Goal: Task Accomplishment & Management: Complete application form

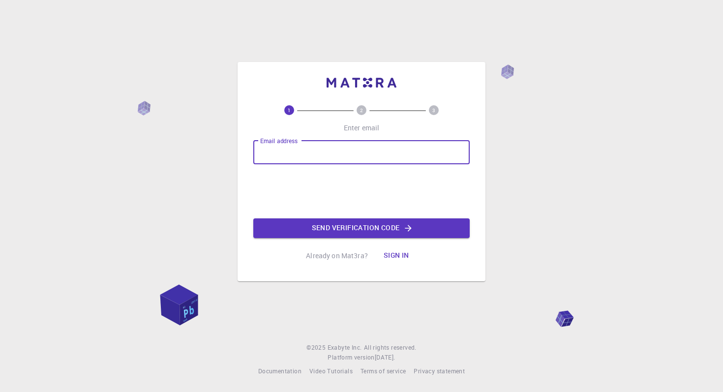
type input "[EMAIL_ADDRESS][DOMAIN_NAME]"
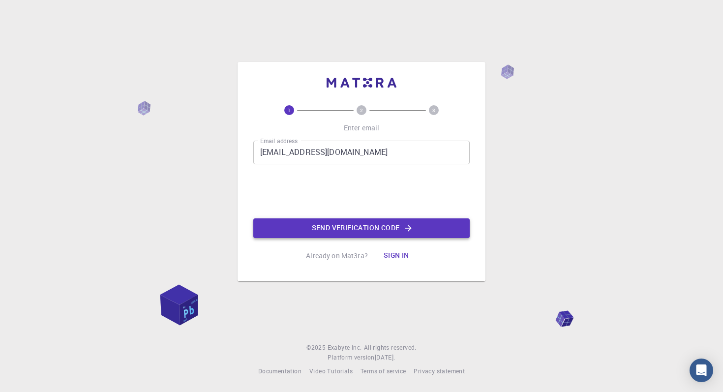
click at [305, 227] on button "Send verification code" at bounding box center [361, 228] width 216 height 20
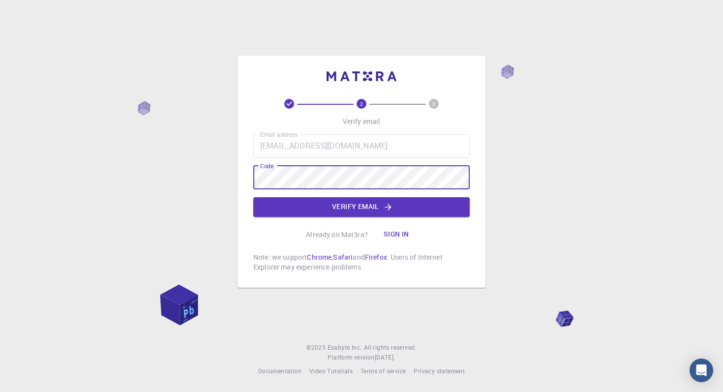
click at [282, 221] on div "2 3 Verify email Email address [EMAIL_ADDRESS][DOMAIN_NAME] Email address Code …" at bounding box center [361, 185] width 216 height 173
click at [283, 207] on button "Verify email" at bounding box center [361, 207] width 216 height 20
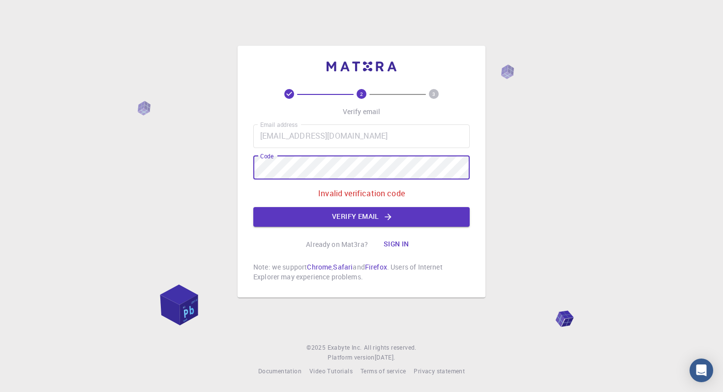
click at [283, 231] on div "2 3 Verify email Email address [EMAIL_ADDRESS][DOMAIN_NAME] Email address Code …" at bounding box center [361, 185] width 216 height 193
click at [283, 221] on button "Verify email" at bounding box center [361, 217] width 216 height 20
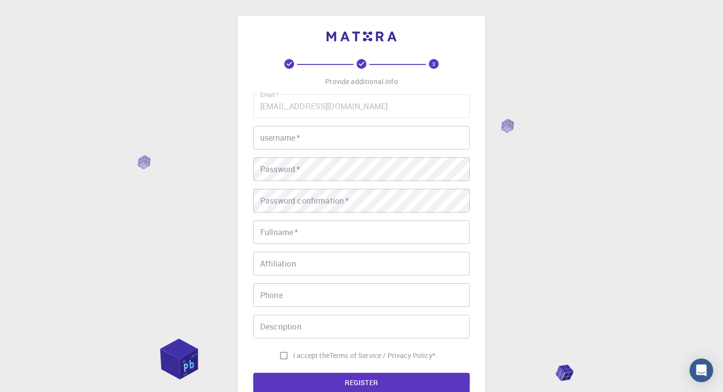
click at [288, 137] on input "username   *" at bounding box center [361, 138] width 216 height 24
type input "cici"
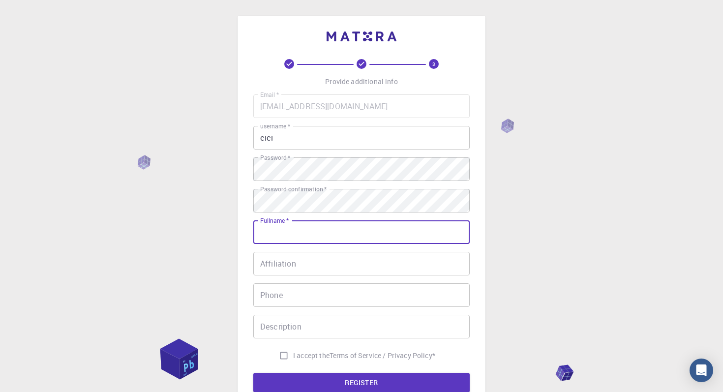
click at [337, 227] on input "Fullname   *" at bounding box center [361, 232] width 216 height 24
type input "[PERSON_NAME]"
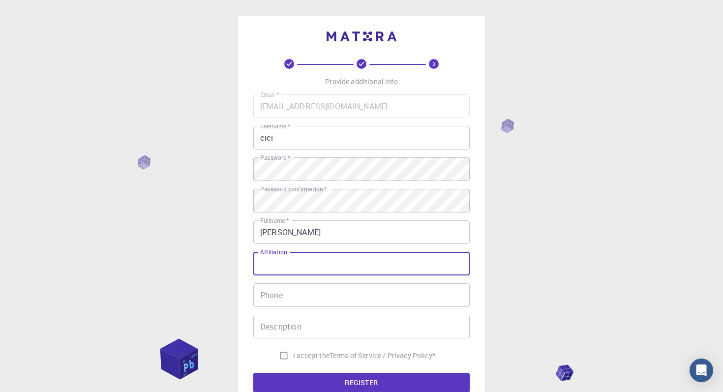
click at [325, 263] on input "Affiliation" at bounding box center [361, 264] width 216 height 24
type input "[GEOGRAPHIC_DATA]"
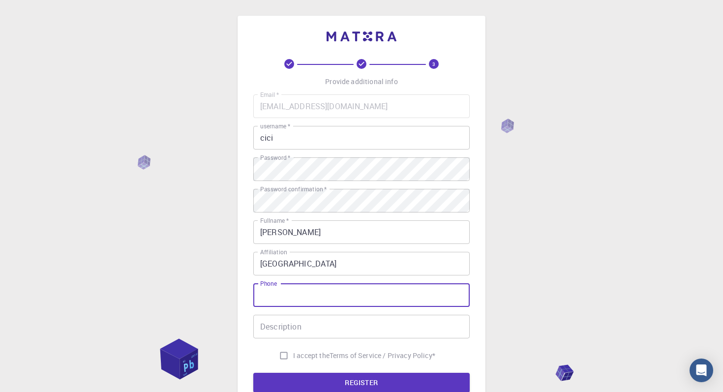
click at [326, 305] on input "Phone" at bounding box center [361, 295] width 216 height 24
type input "2"
type input "3024551051"
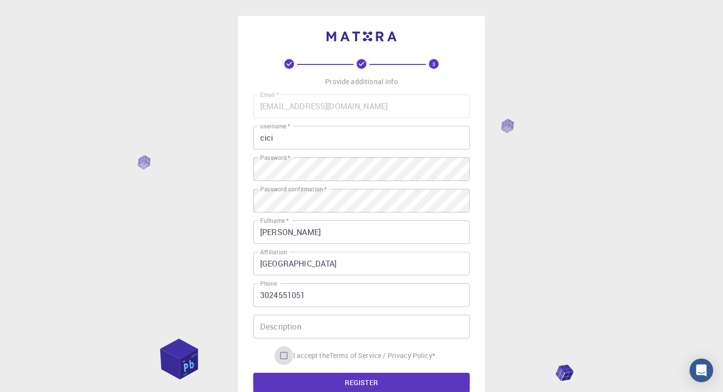
click at [283, 354] on input "I accept the Terms of Service / Privacy Policy *" at bounding box center [284, 355] width 19 height 19
checkbox input "true"
click at [284, 370] on form "Email   * [EMAIL_ADDRESS][DOMAIN_NAME] Email   * username   * cici username   *…" at bounding box center [361, 243] width 216 height 298
click at [285, 380] on button "REGISTER" at bounding box center [361, 383] width 216 height 20
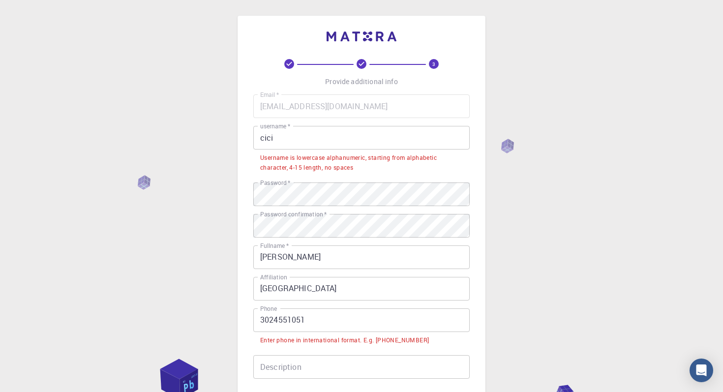
scroll to position [2, 0]
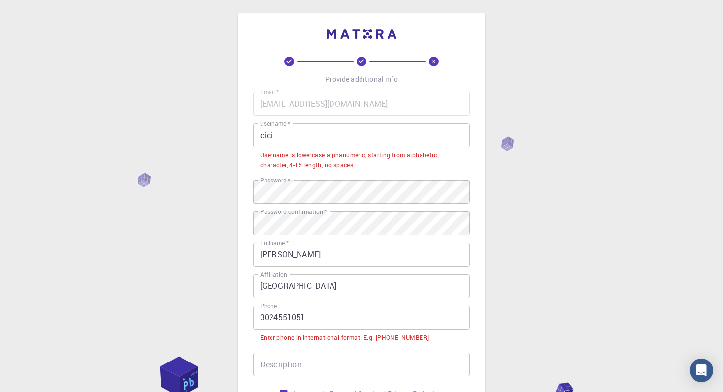
click at [262, 319] on input "3024551051" at bounding box center [361, 318] width 216 height 24
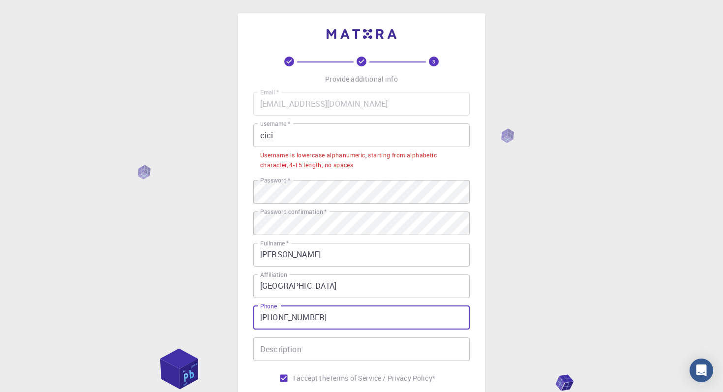
type input "[PHONE_NUMBER]"
click at [261, 352] on input "Description" at bounding box center [361, 349] width 216 height 24
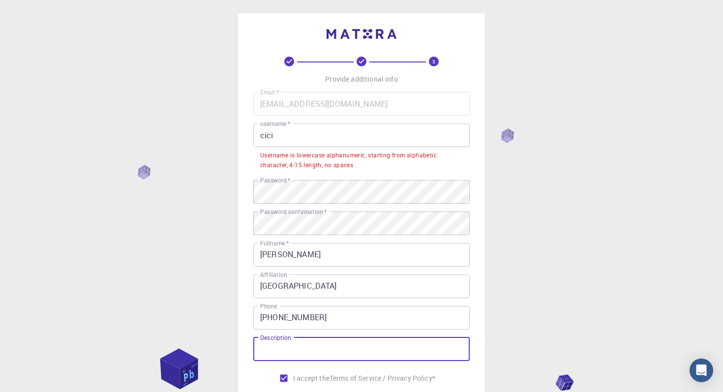
scroll to position [54, 0]
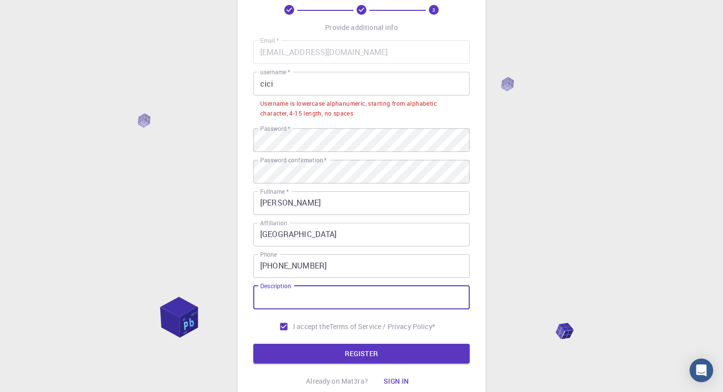
click at [279, 87] on input "cici" at bounding box center [361, 84] width 216 height 24
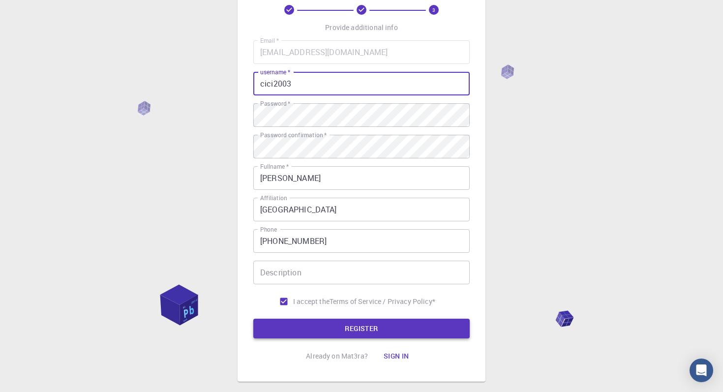
type input "cici2003"
click at [315, 323] on button "REGISTER" at bounding box center [361, 329] width 216 height 20
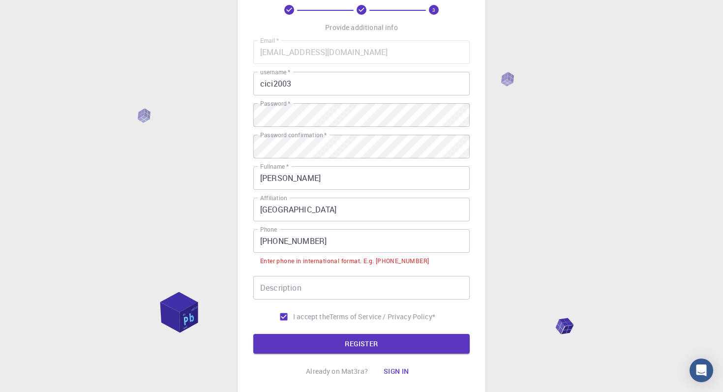
click at [276, 244] on input "[PHONE_NUMBER]" at bounding box center [361, 241] width 216 height 24
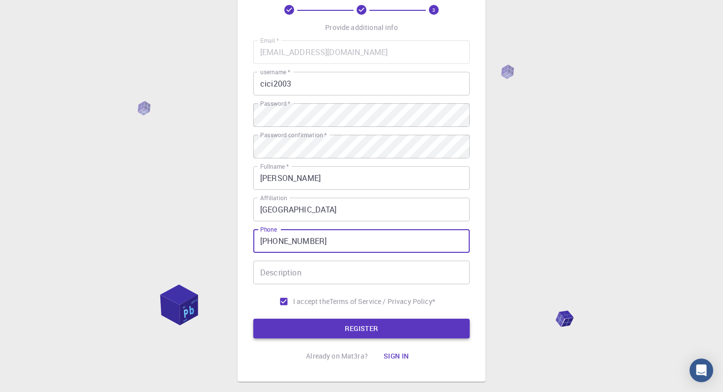
type input "[PHONE_NUMBER]"
click at [289, 325] on button "REGISTER" at bounding box center [361, 329] width 216 height 20
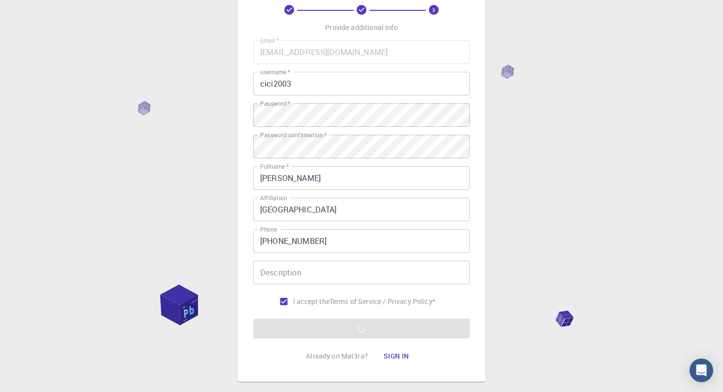
click at [506, 122] on div "3 Provide additional info Email   * [EMAIL_ADDRESS][DOMAIN_NAME] Email   * user…" at bounding box center [361, 196] width 723 height 501
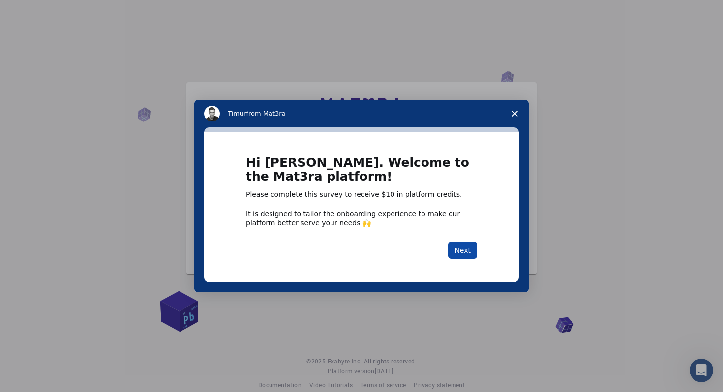
click at [464, 252] on button "Next" at bounding box center [462, 250] width 29 height 17
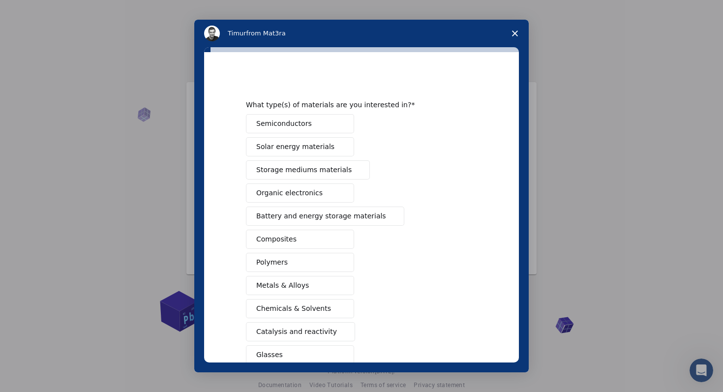
click at [514, 33] on icon "Close survey" at bounding box center [515, 34] width 6 height 6
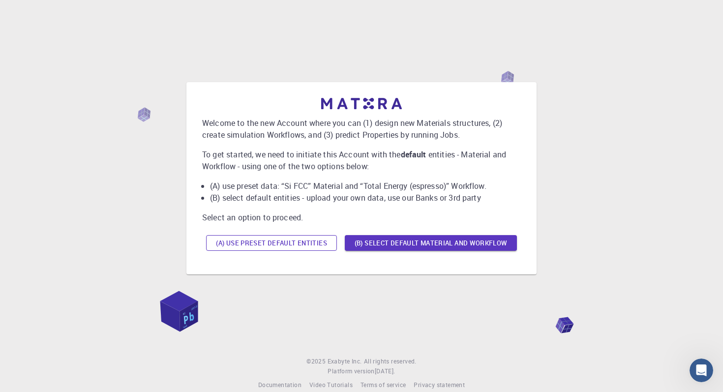
click at [321, 243] on button "(A) Use preset default entities" at bounding box center [271, 243] width 131 height 16
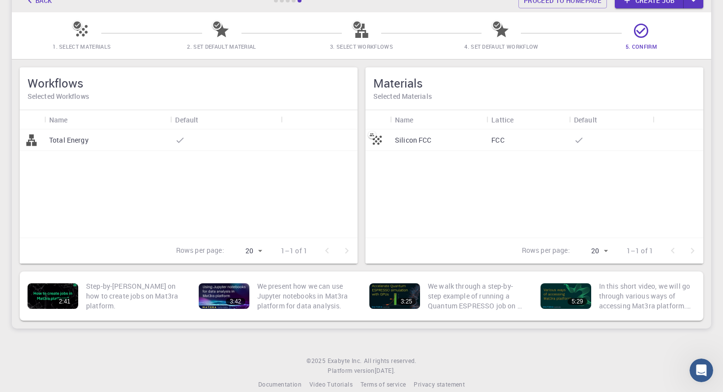
scroll to position [63, 0]
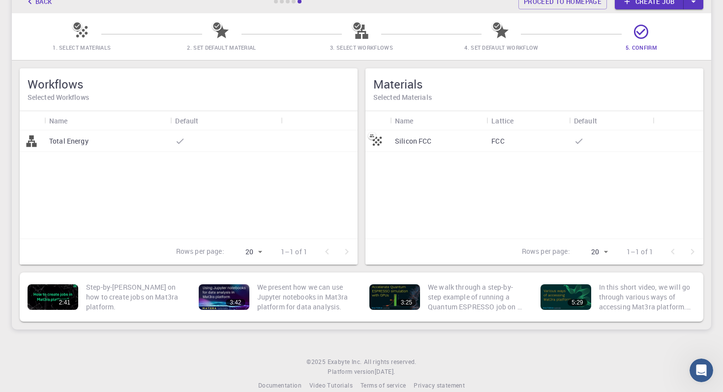
click at [415, 139] on p "Silicon FCC" at bounding box center [413, 141] width 37 height 10
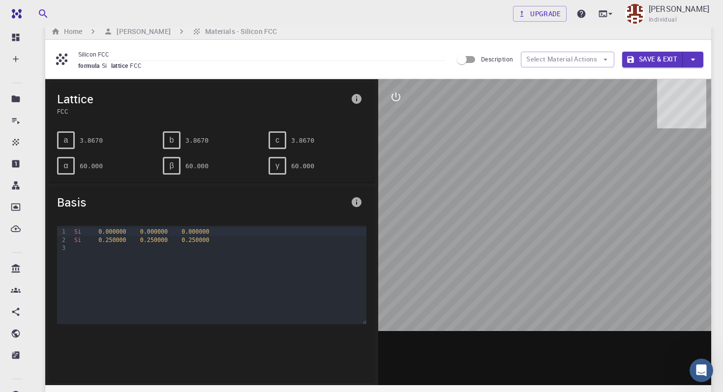
scroll to position [18, 0]
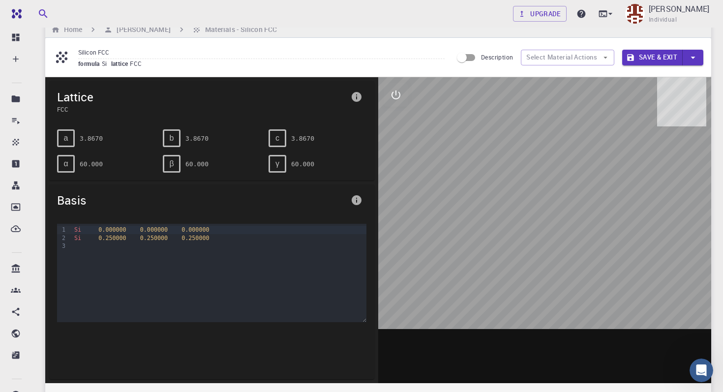
drag, startPoint x: 583, startPoint y: 235, endPoint x: 517, endPoint y: 192, distance: 78.9
click at [517, 192] on div at bounding box center [544, 230] width 333 height 306
click at [551, 61] on button "Select Material Actions" at bounding box center [567, 58] width 93 height 16
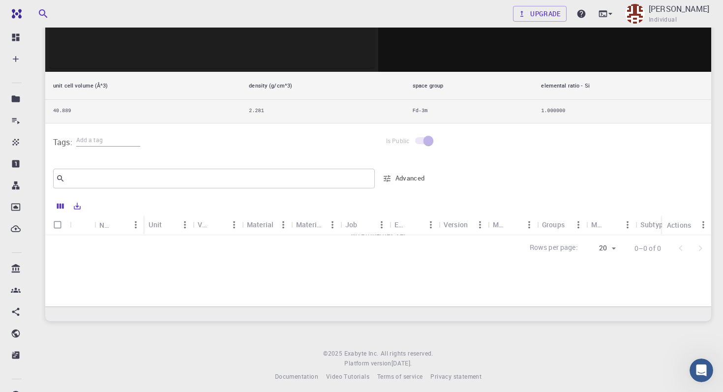
scroll to position [0, 0]
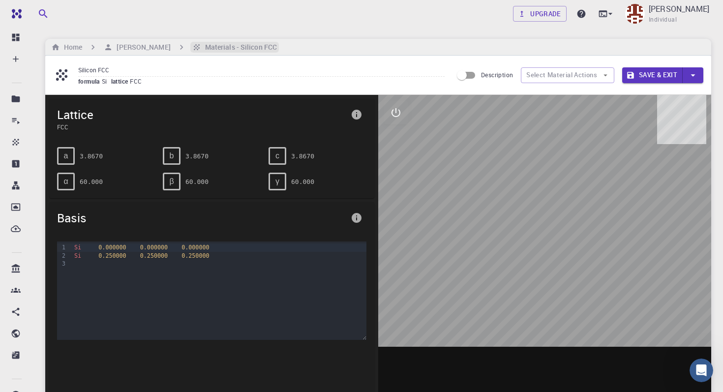
click at [241, 46] on h6 "Materials - Silicon FCC" at bounding box center [239, 47] width 76 height 11
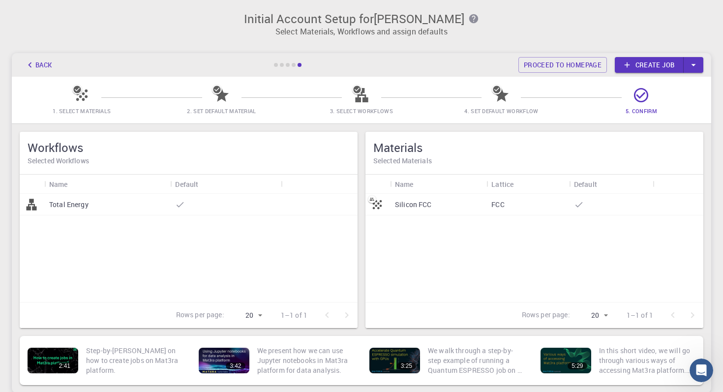
click at [667, 60] on link "Create job" at bounding box center [649, 65] width 69 height 16
click at [628, 68] on icon at bounding box center [627, 65] width 9 height 9
click at [694, 61] on icon "button" at bounding box center [693, 65] width 11 height 11
click at [640, 85] on link "New Job" at bounding box center [625, 81] width 31 height 8
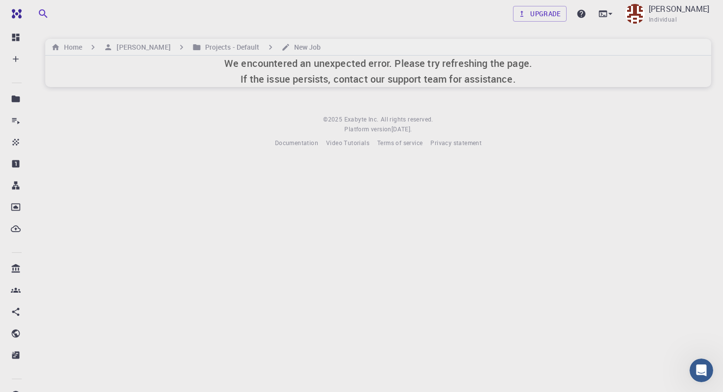
click at [422, 73] on h6 "We encountered an unexpected error. Please try refreshing the page. If the issu…" at bounding box center [378, 71] width 308 height 31
click at [424, 73] on h6 "We encountered an unexpected error. Please try refreshing the page. If the issu…" at bounding box center [378, 71] width 308 height 31
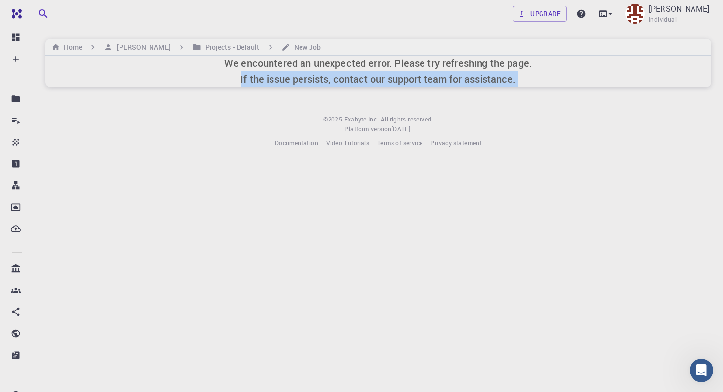
click at [424, 73] on h6 "We encountered an unexpected error. Please try refreshing the page. If the issu…" at bounding box center [378, 71] width 308 height 31
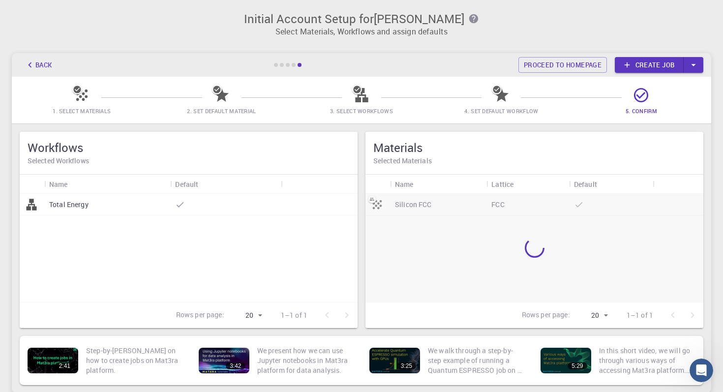
click at [691, 61] on icon "button" at bounding box center [693, 65] width 11 height 11
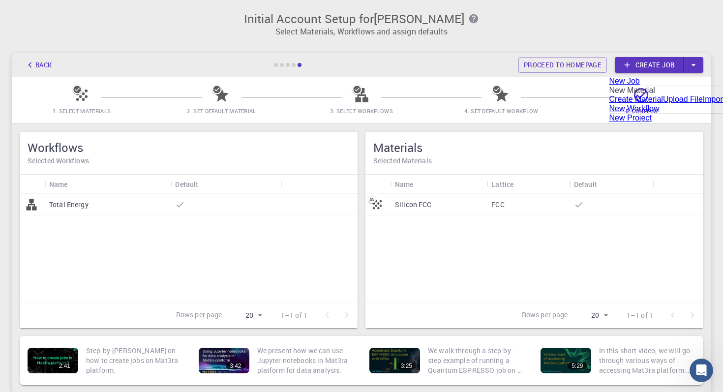
click at [643, 95] on li "New Material" at bounding box center [724, 90] width 228 height 9
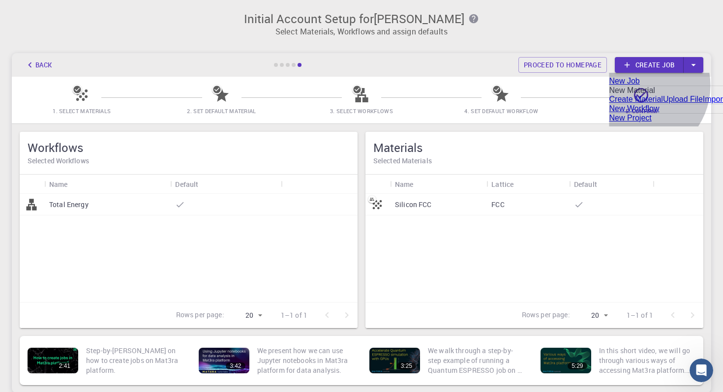
click at [636, 95] on li "New Material" at bounding box center [724, 90] width 228 height 9
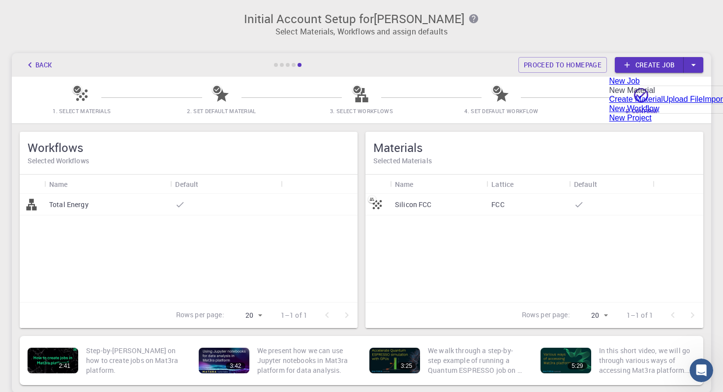
click at [469, 52] on div "Initial Account Setup for [PERSON_NAME] Select Materials, Workflows and assign …" at bounding box center [361, 202] width 723 height 405
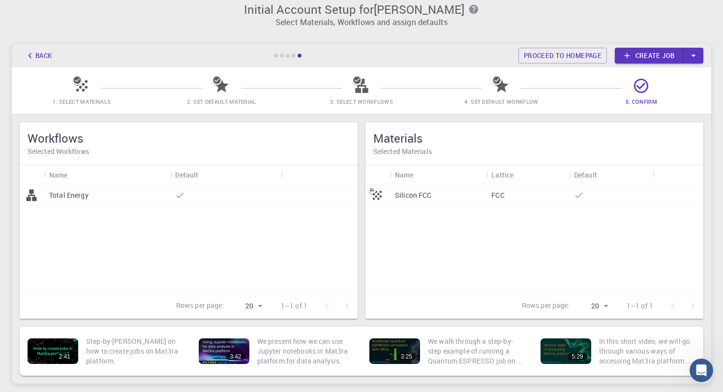
scroll to position [11, 0]
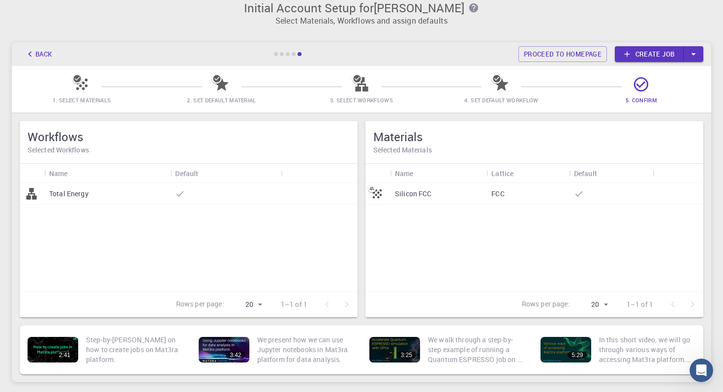
click at [96, 187] on div "Total Energy" at bounding box center [107, 194] width 126 height 22
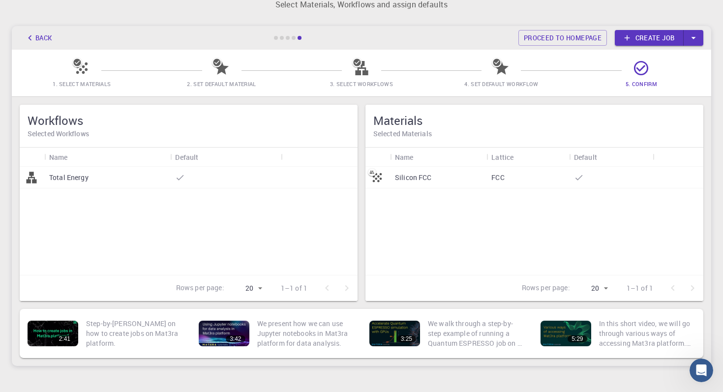
scroll to position [28, 0]
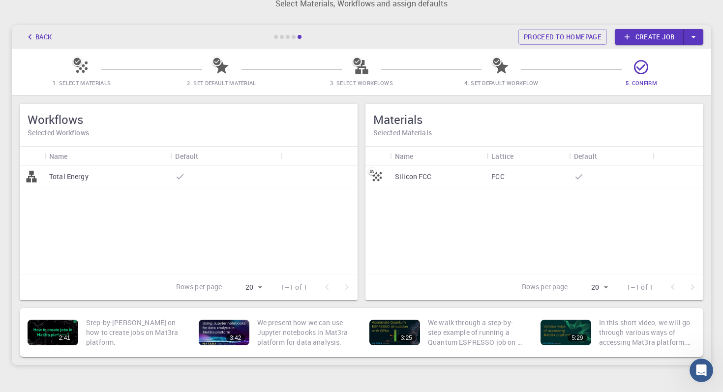
click at [405, 169] on div "Silicon FCC" at bounding box center [438, 177] width 96 height 22
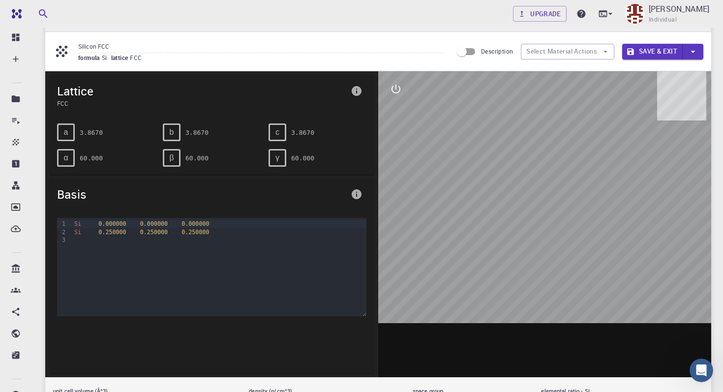
scroll to position [30, 0]
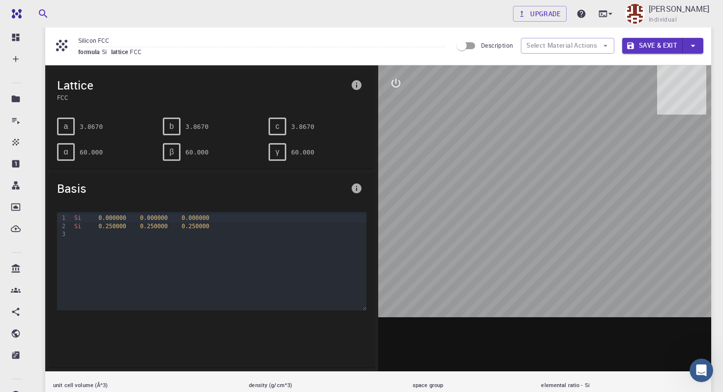
drag, startPoint x: 563, startPoint y: 197, endPoint x: 527, endPoint y: 172, distance: 44.1
click at [527, 172] on div at bounding box center [544, 218] width 333 height 306
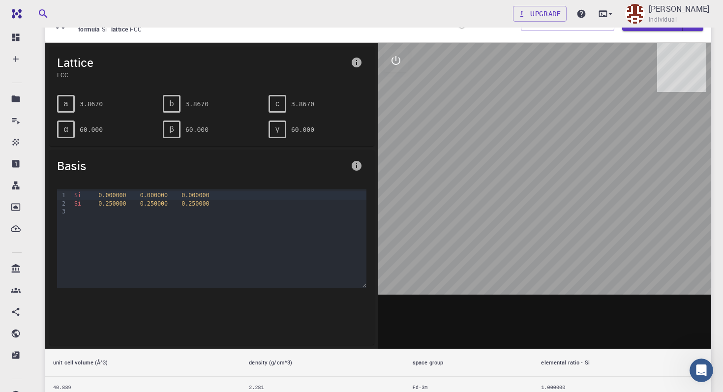
scroll to position [36, 0]
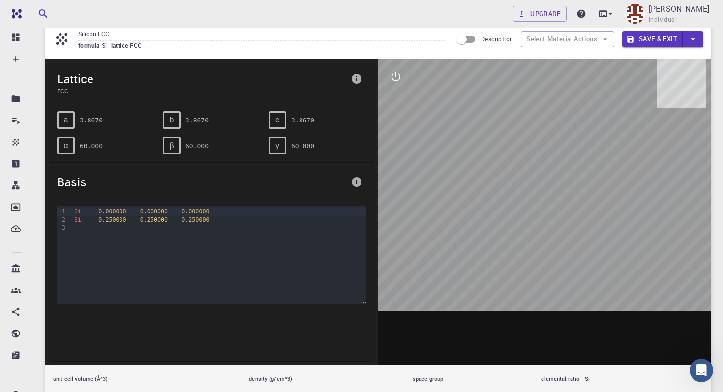
drag, startPoint x: 563, startPoint y: 232, endPoint x: 519, endPoint y: 201, distance: 54.5
click at [519, 201] on div at bounding box center [544, 212] width 333 height 306
